Goal: Task Accomplishment & Management: Manage account settings

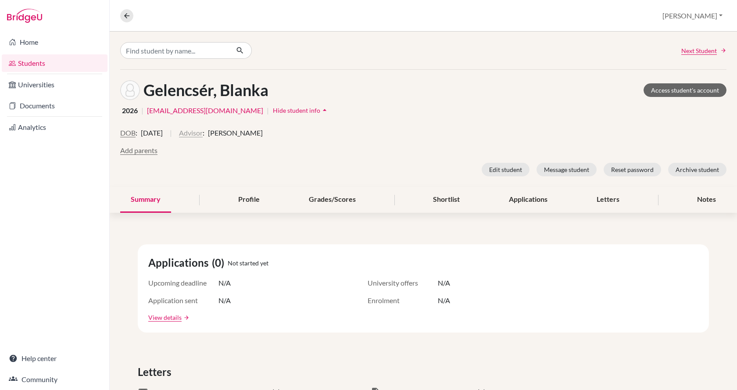
click at [203, 132] on button "Advisor" at bounding box center [191, 133] width 24 height 11
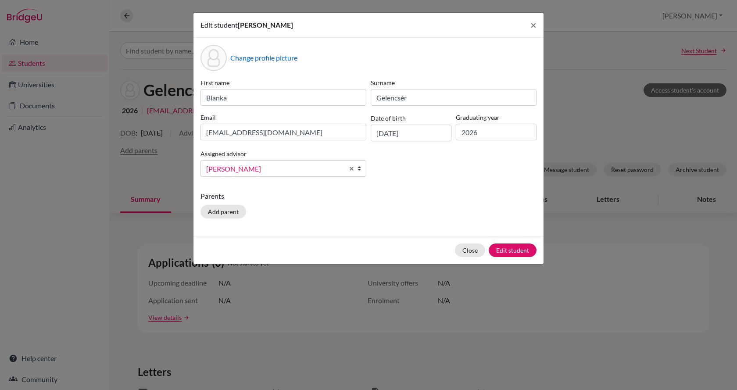
scroll to position [322, 0]
click at [509, 253] on button "Edit student" at bounding box center [513, 250] width 48 height 14
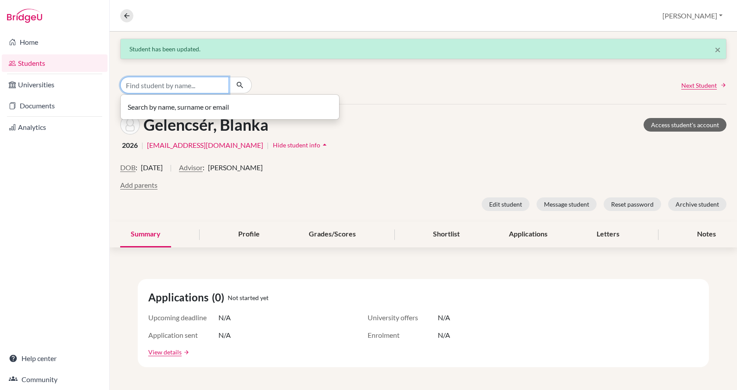
click at [200, 89] on input "Find student by name..." at bounding box center [174, 85] width 109 height 17
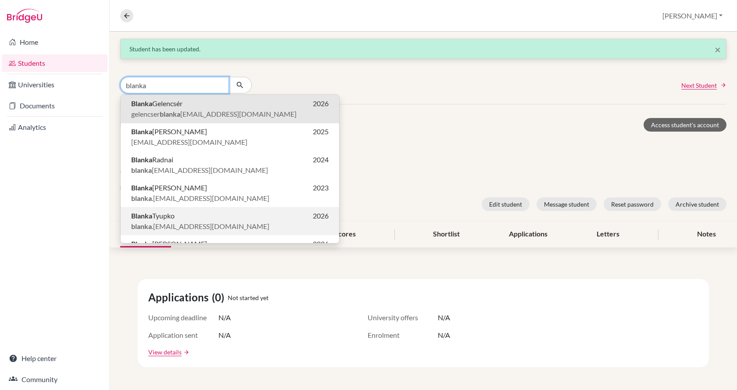
type input "blanka"
click at [174, 224] on span "blanka .[EMAIL_ADDRESS][DOMAIN_NAME]" at bounding box center [200, 226] width 138 height 11
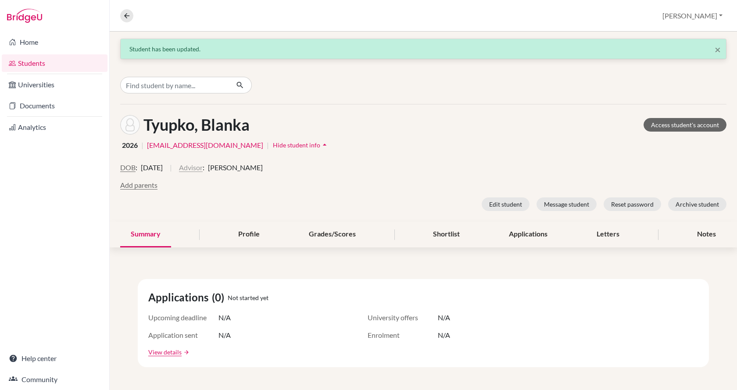
click at [203, 167] on button "Advisor" at bounding box center [191, 167] width 24 height 11
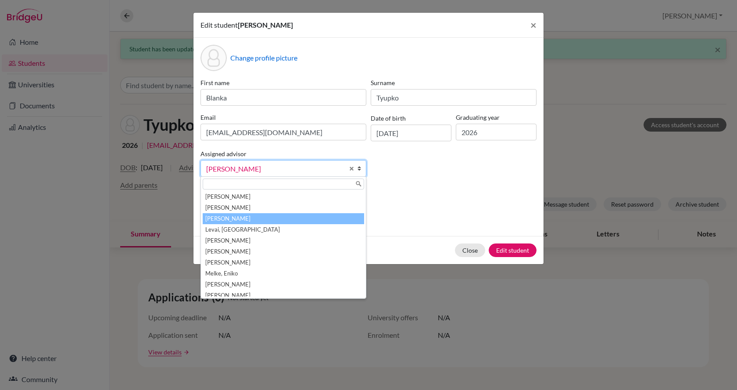
scroll to position [132, 0]
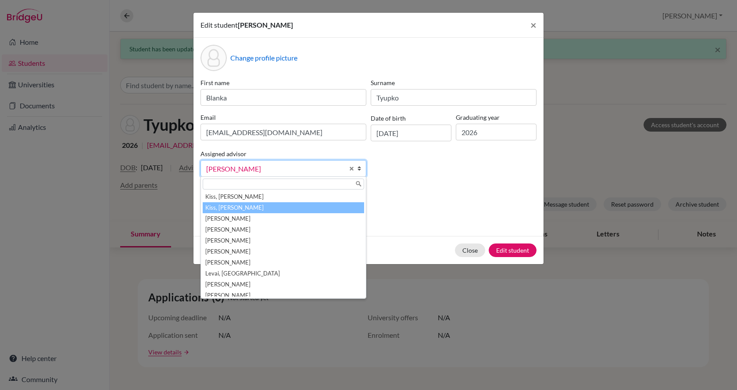
click at [225, 207] on li "Kiss, [PERSON_NAME]" at bounding box center [283, 207] width 161 height 11
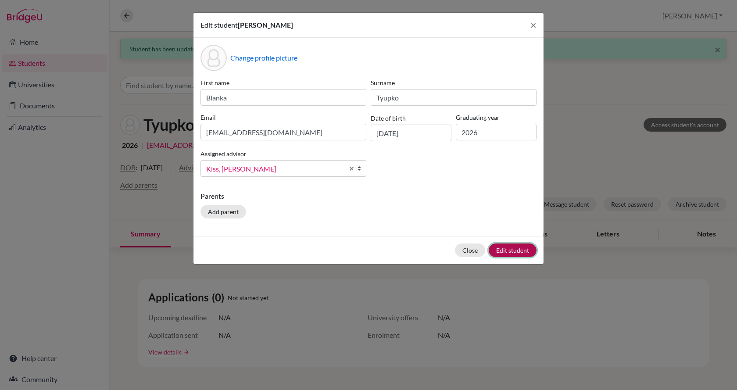
click at [526, 250] on button "Edit student" at bounding box center [513, 250] width 48 height 14
